Goal: Task Accomplishment & Management: Manage account settings

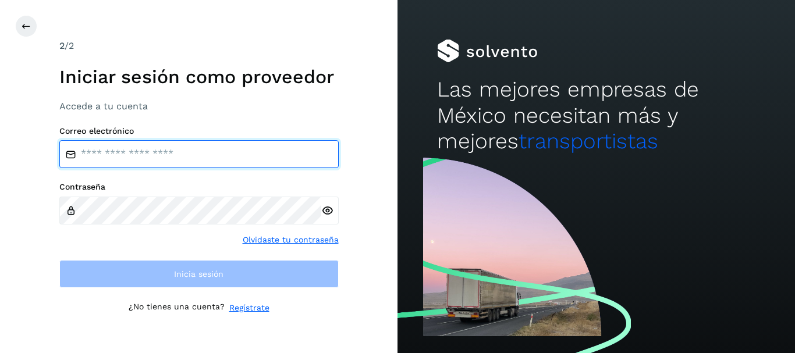
click at [113, 148] on input "email" at bounding box center [198, 154] width 279 height 28
type input "**********"
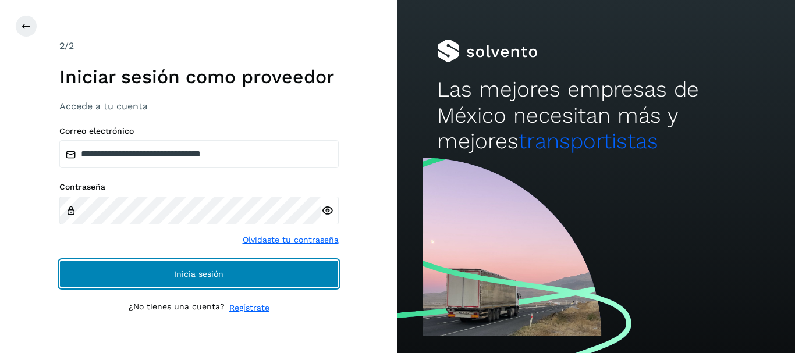
click at [235, 260] on button "Inicia sesión" at bounding box center [198, 274] width 279 height 28
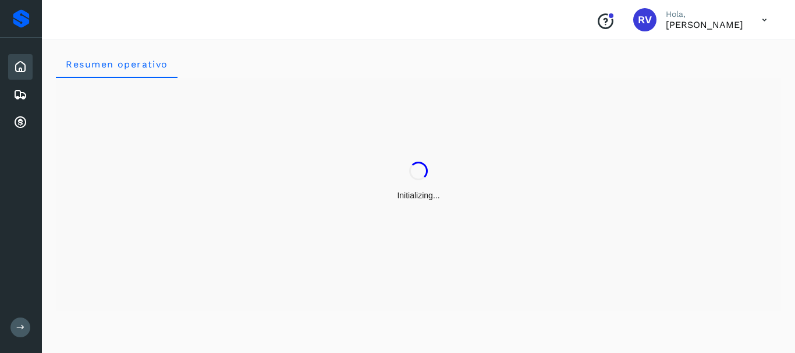
click at [228, 261] on div "Initializing..." at bounding box center [418, 181] width 725 height 207
click at [19, 120] on icon at bounding box center [20, 123] width 14 height 14
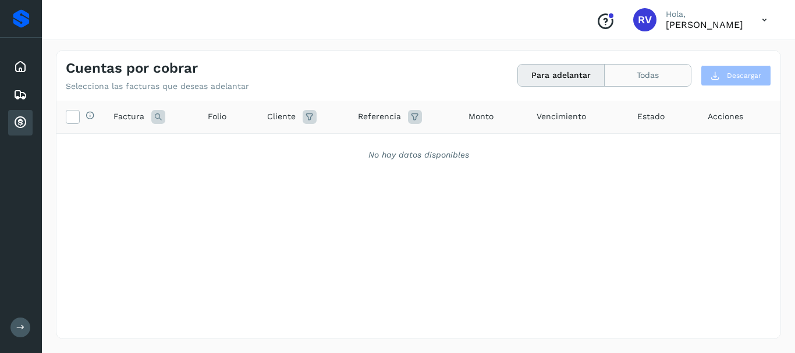
click at [653, 81] on button "Todas" at bounding box center [648, 76] width 86 height 22
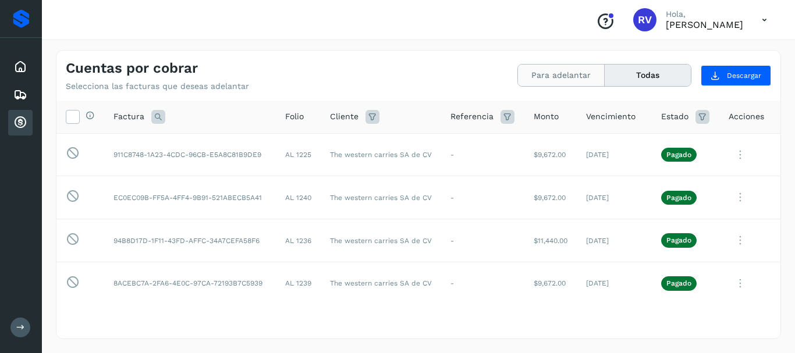
click at [548, 73] on button "Para adelantar" at bounding box center [561, 76] width 87 height 22
